Goal: Check status: Check status

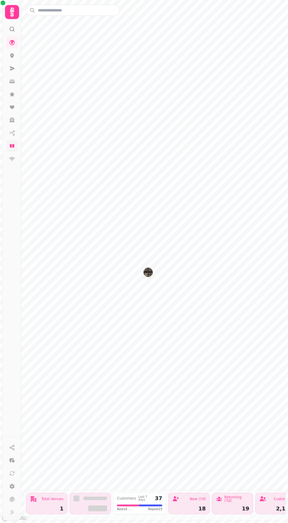
click at [17, 142] on link at bounding box center [12, 146] width 12 height 12
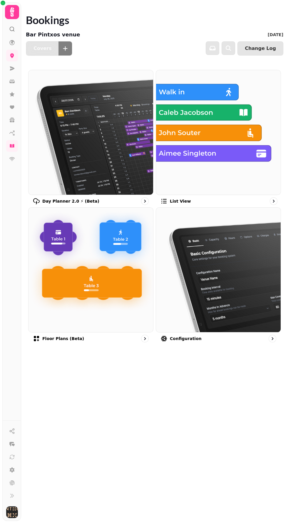
click at [224, 143] on img at bounding box center [218, 132] width 137 height 137
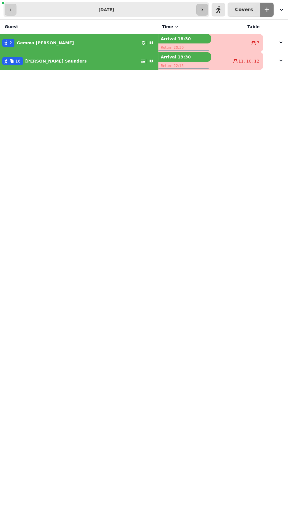
click at [205, 9] on icon "button" at bounding box center [202, 9] width 5 height 5
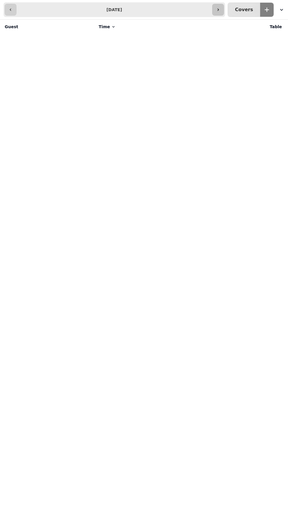
click at [220, 9] on icon "button" at bounding box center [218, 9] width 5 height 5
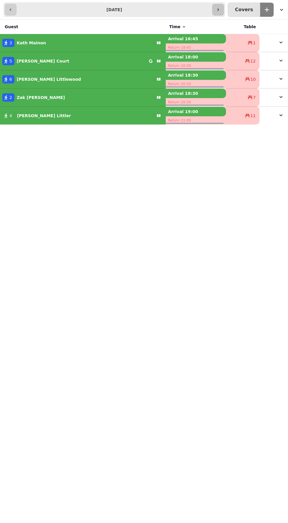
click at [220, 9] on icon "button" at bounding box center [218, 9] width 5 height 5
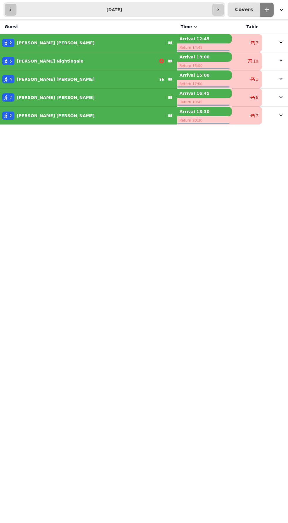
click at [10, 9] on icon "button" at bounding box center [10, 9] width 5 height 5
type input "**********"
